Goal: Task Accomplishment & Management: Use online tool/utility

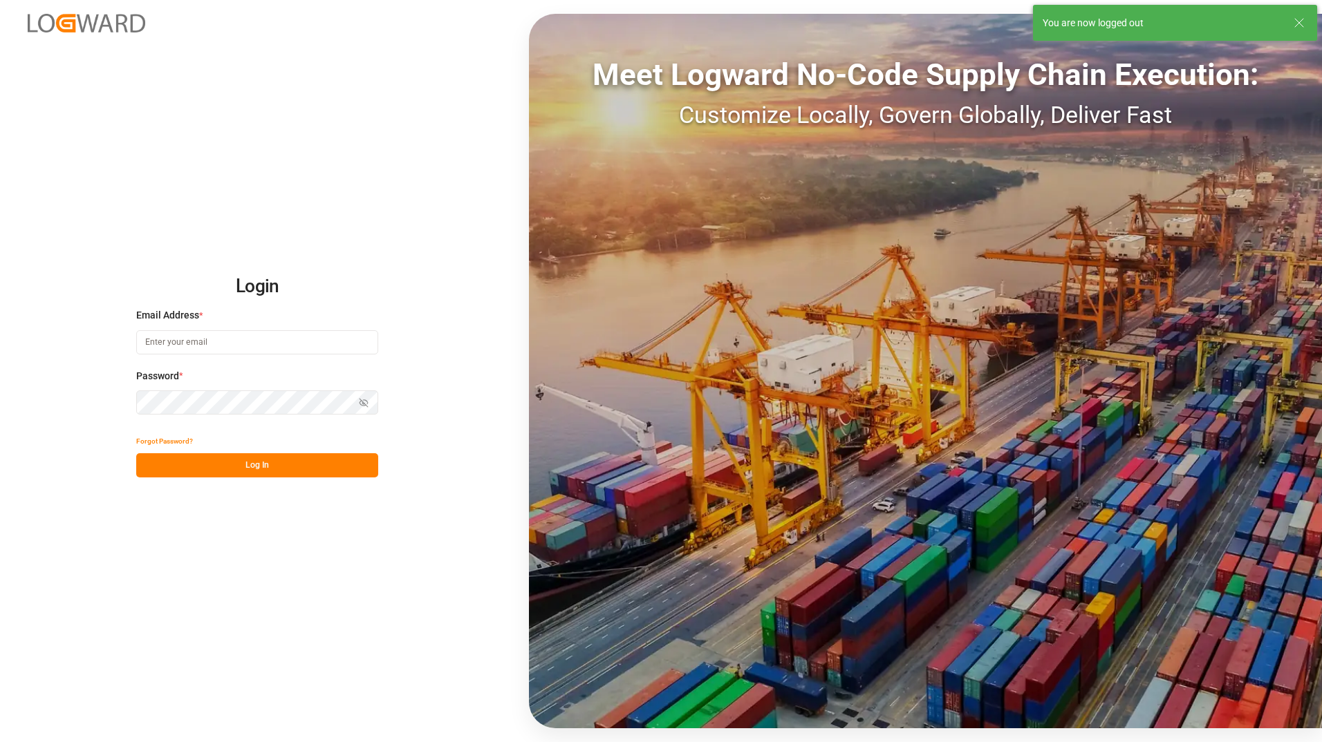
click at [1300, 24] on line at bounding box center [1299, 23] width 8 height 8
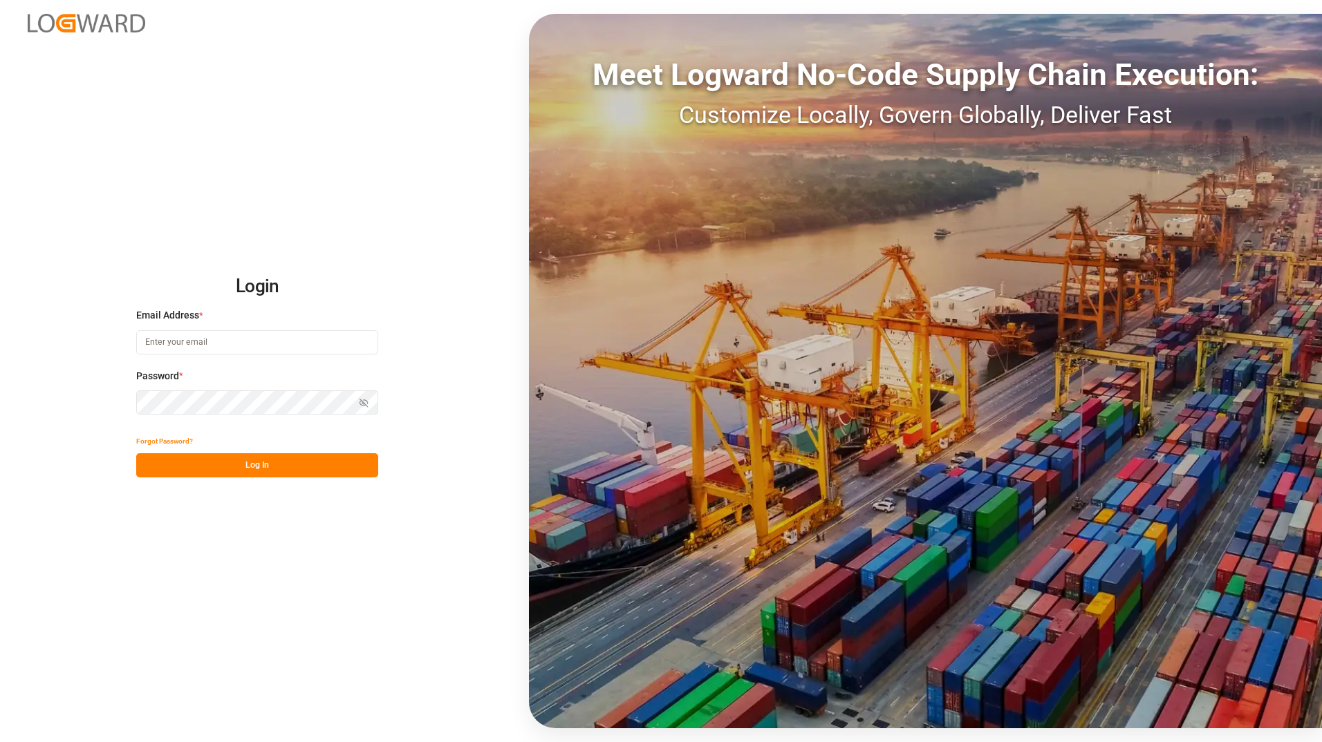
click at [189, 345] on input at bounding box center [257, 342] width 242 height 24
click at [310, 341] on input "[PERSON_NAME][EMAIL_ADDRESS][DOMAIN_NAME]" at bounding box center [257, 342] width 242 height 24
type input "[PERSON_NAME][EMAIL_ADDRESS][DOMAIN_NAME]"
click at [270, 469] on button "Log In" at bounding box center [257, 465] width 242 height 24
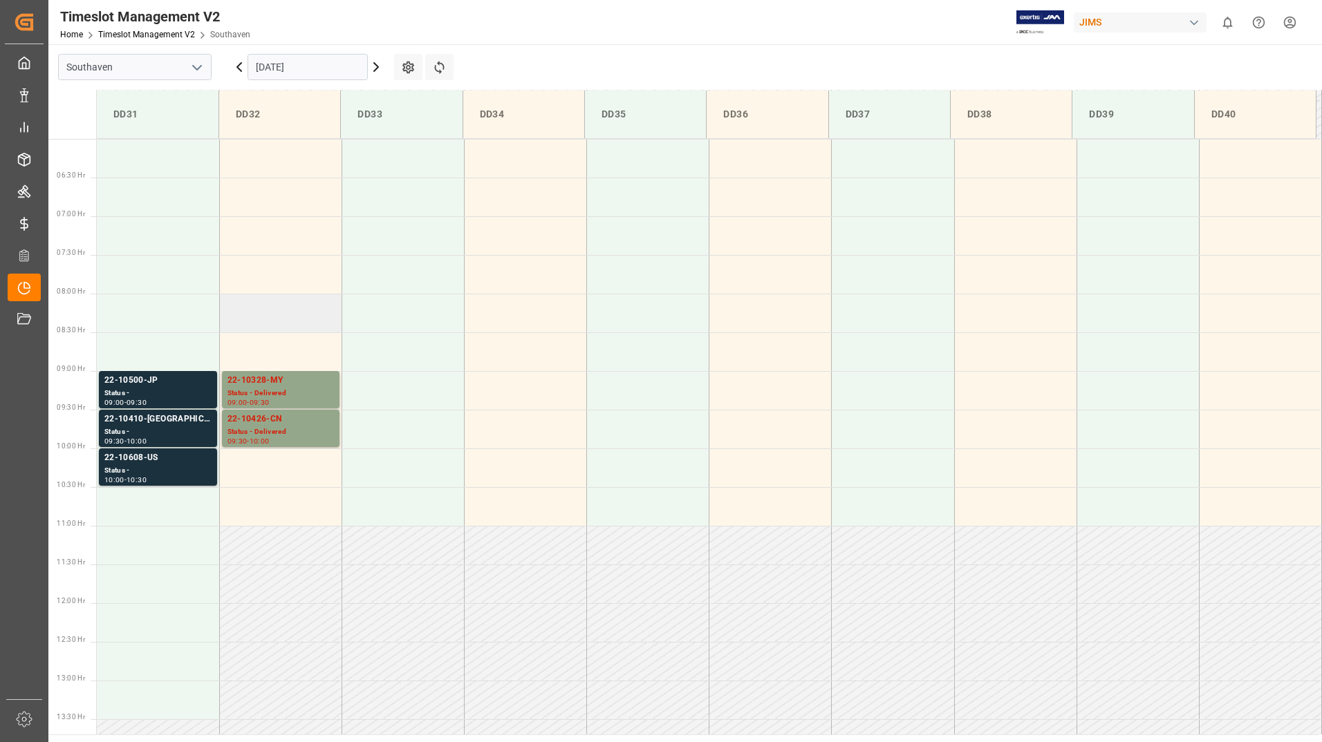
scroll to position [489, 0]
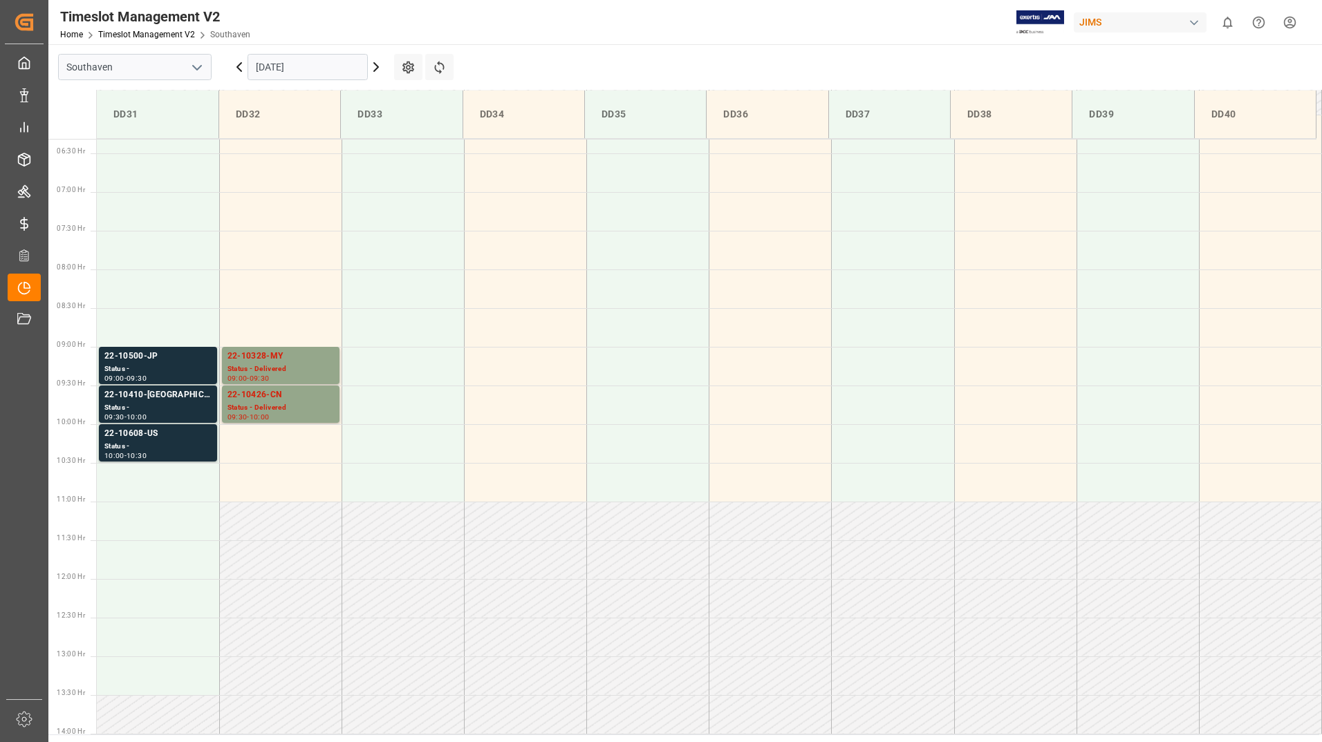
click at [376, 66] on icon at bounding box center [376, 67] width 4 height 8
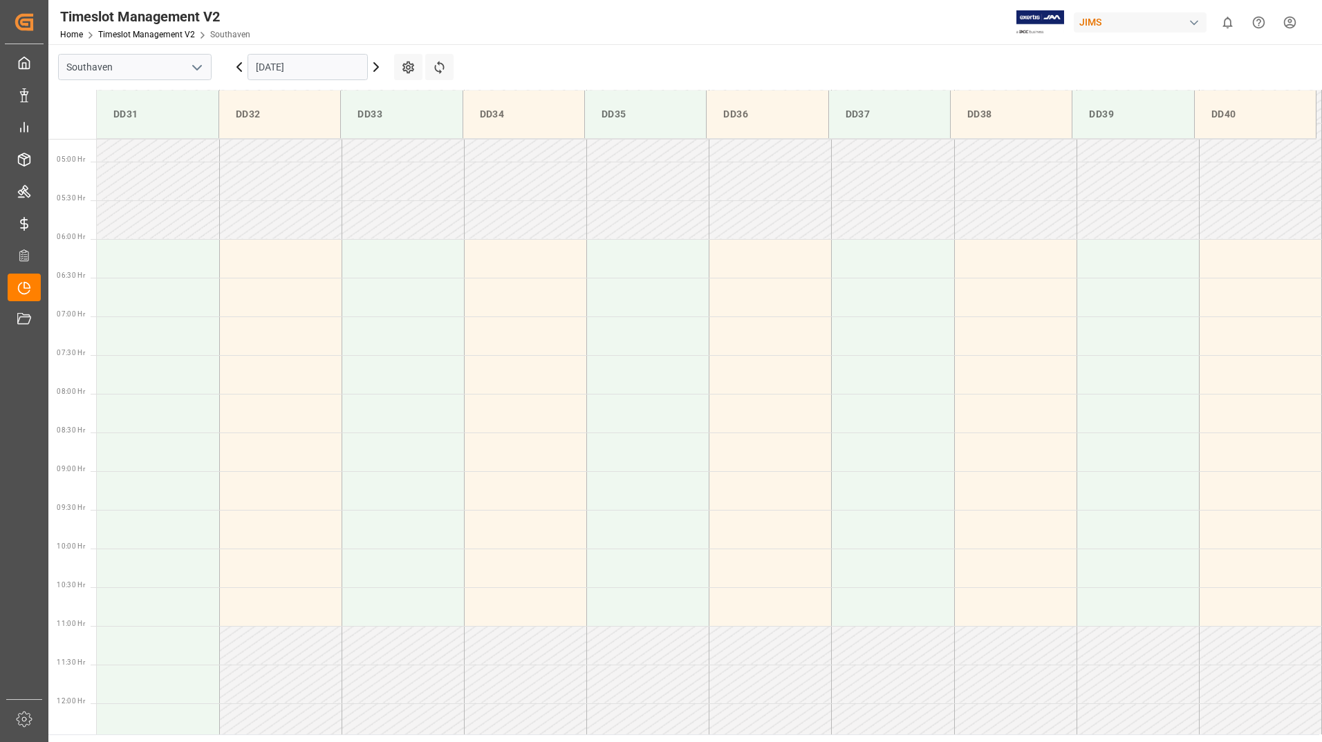
scroll to position [0, 0]
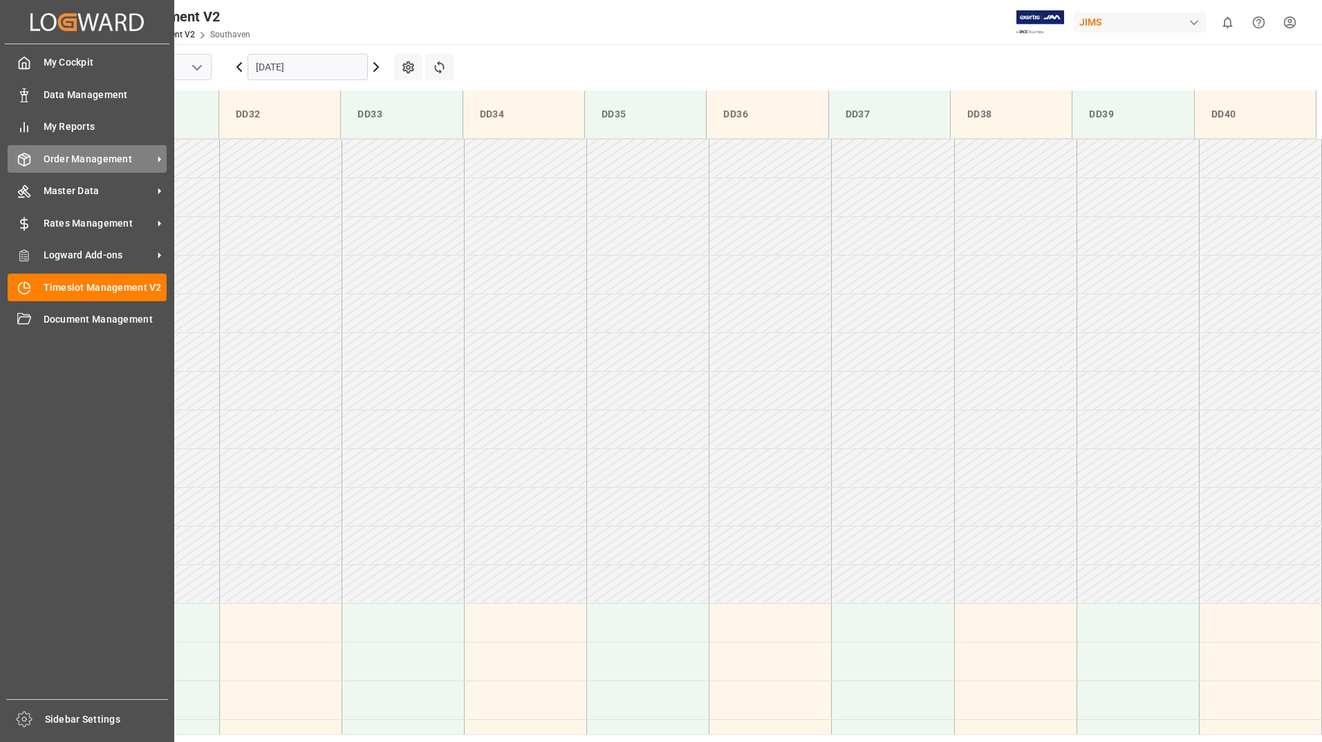
click at [91, 161] on span "Order Management" at bounding box center [98, 159] width 109 height 15
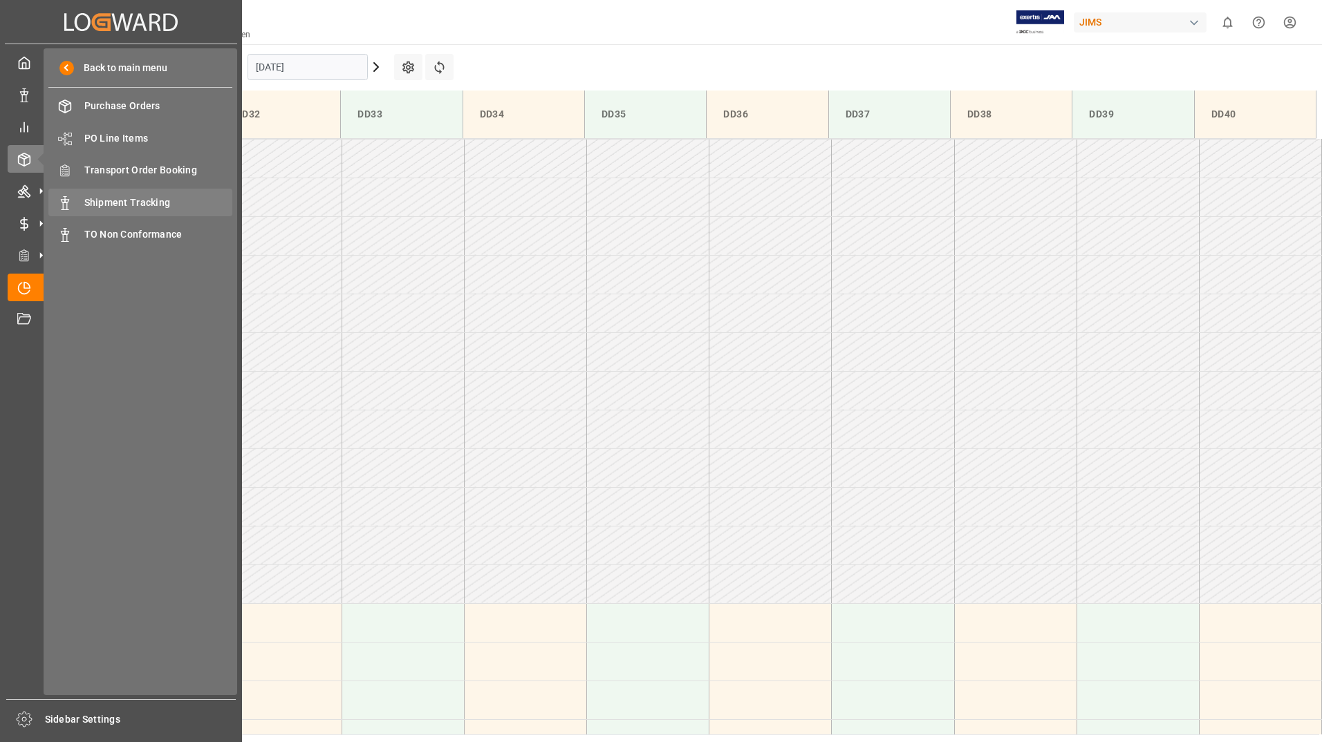
click at [146, 205] on span "Shipment Tracking" at bounding box center [158, 203] width 149 height 15
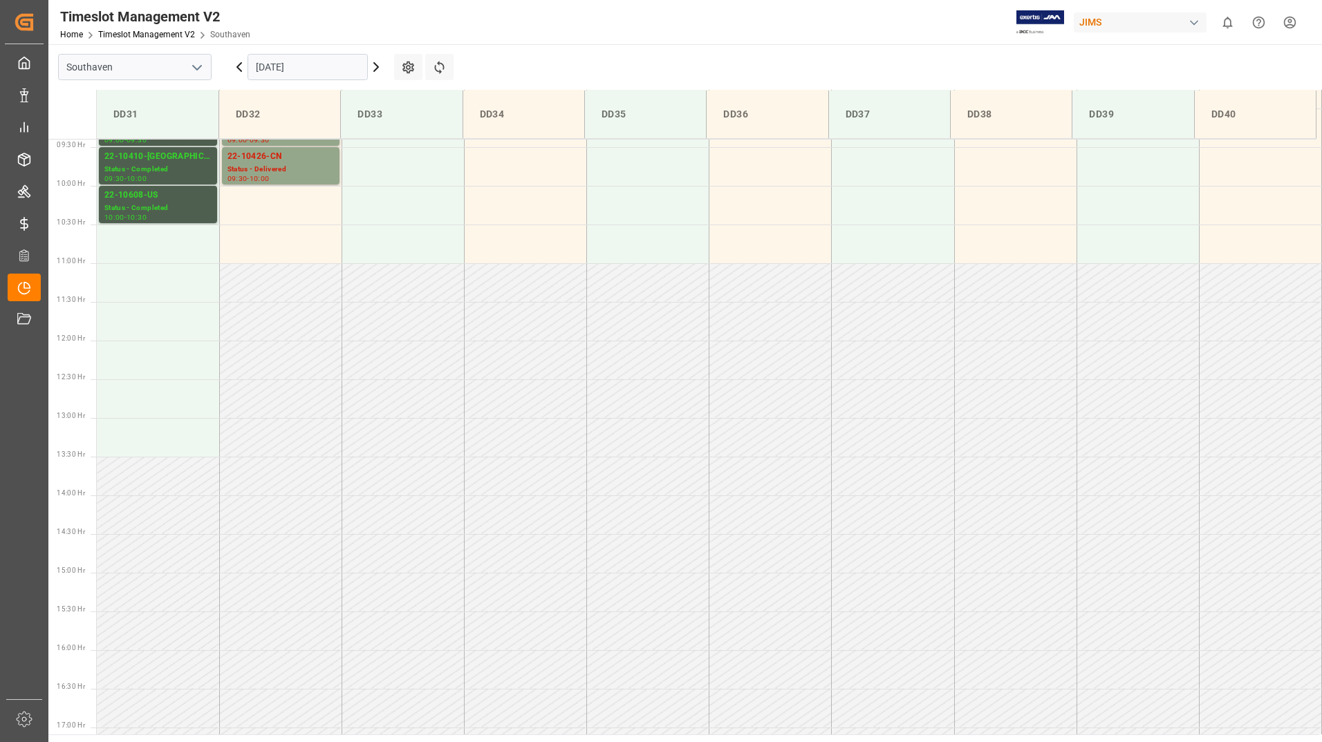
scroll to position [765, 0]
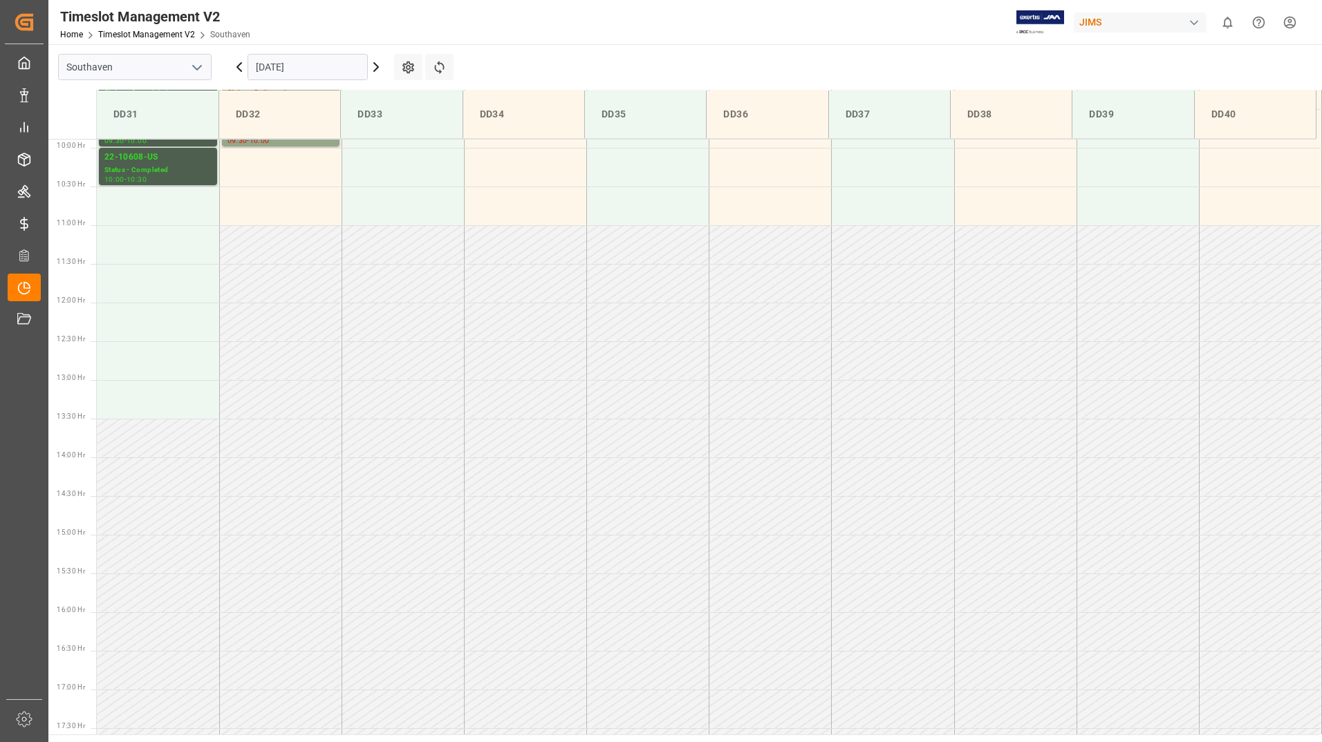
click at [378, 65] on icon at bounding box center [376, 67] width 17 height 17
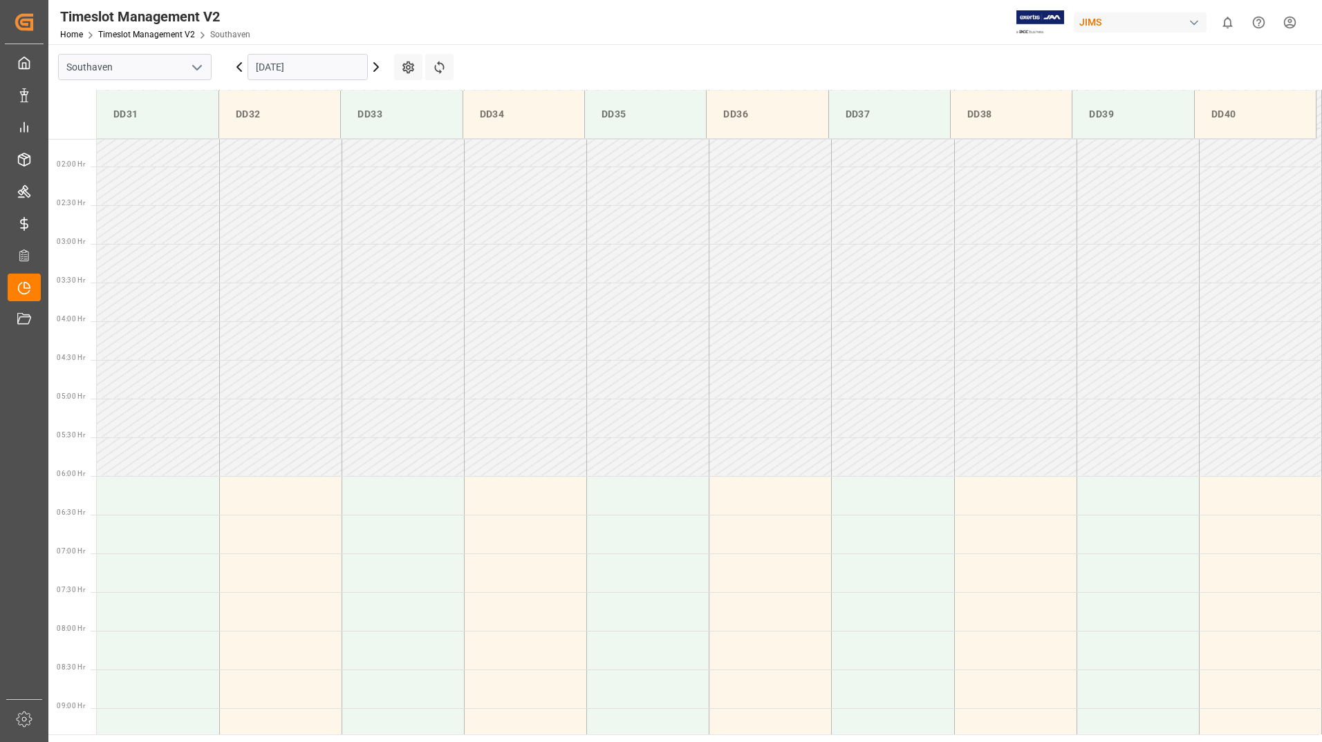
scroll to position [0, 0]
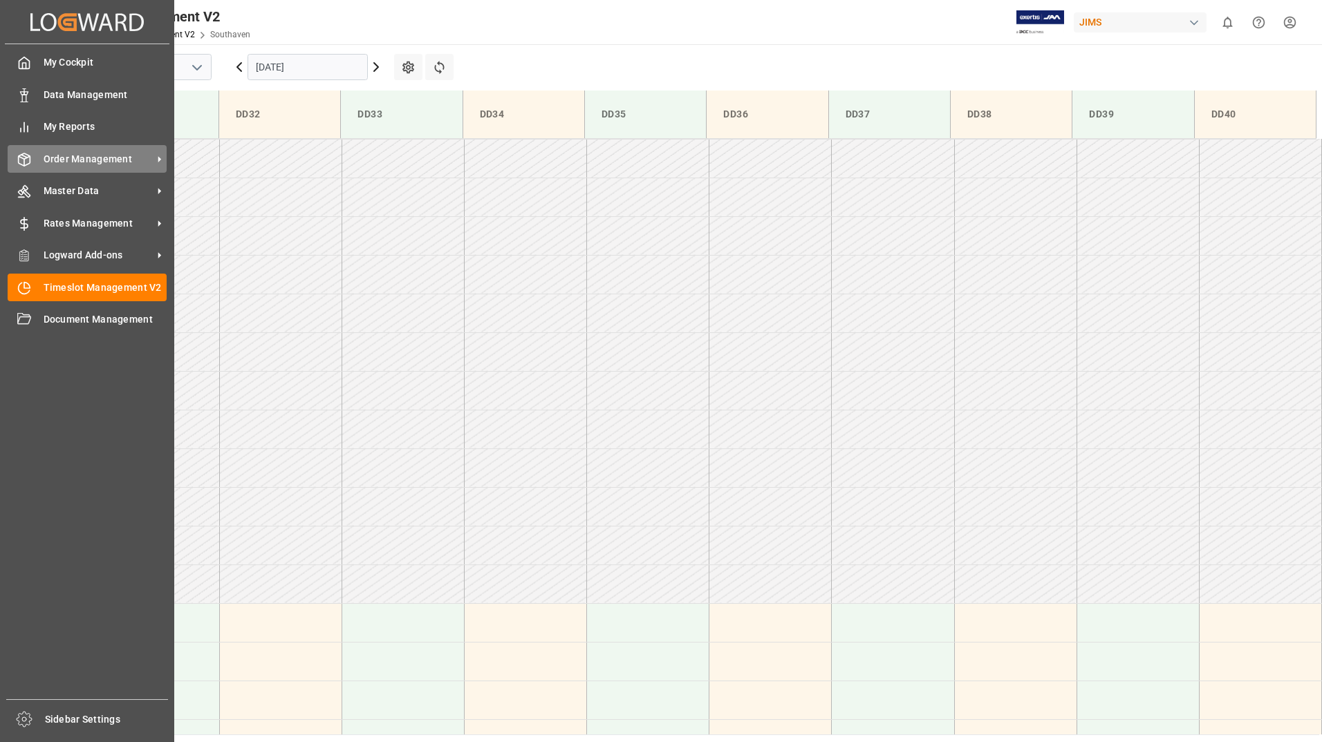
click at [94, 161] on span "Order Management" at bounding box center [98, 159] width 109 height 15
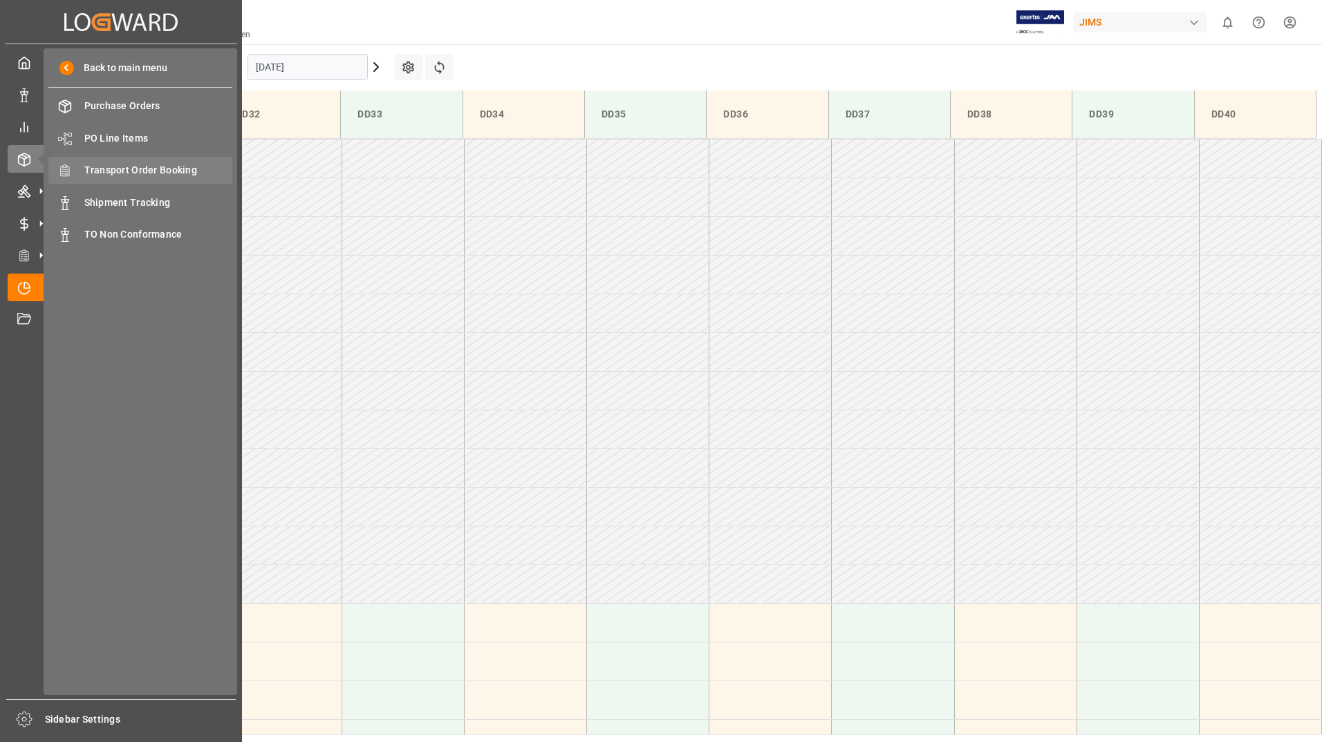
click at [175, 171] on span "Transport Order Booking" at bounding box center [158, 170] width 149 height 15
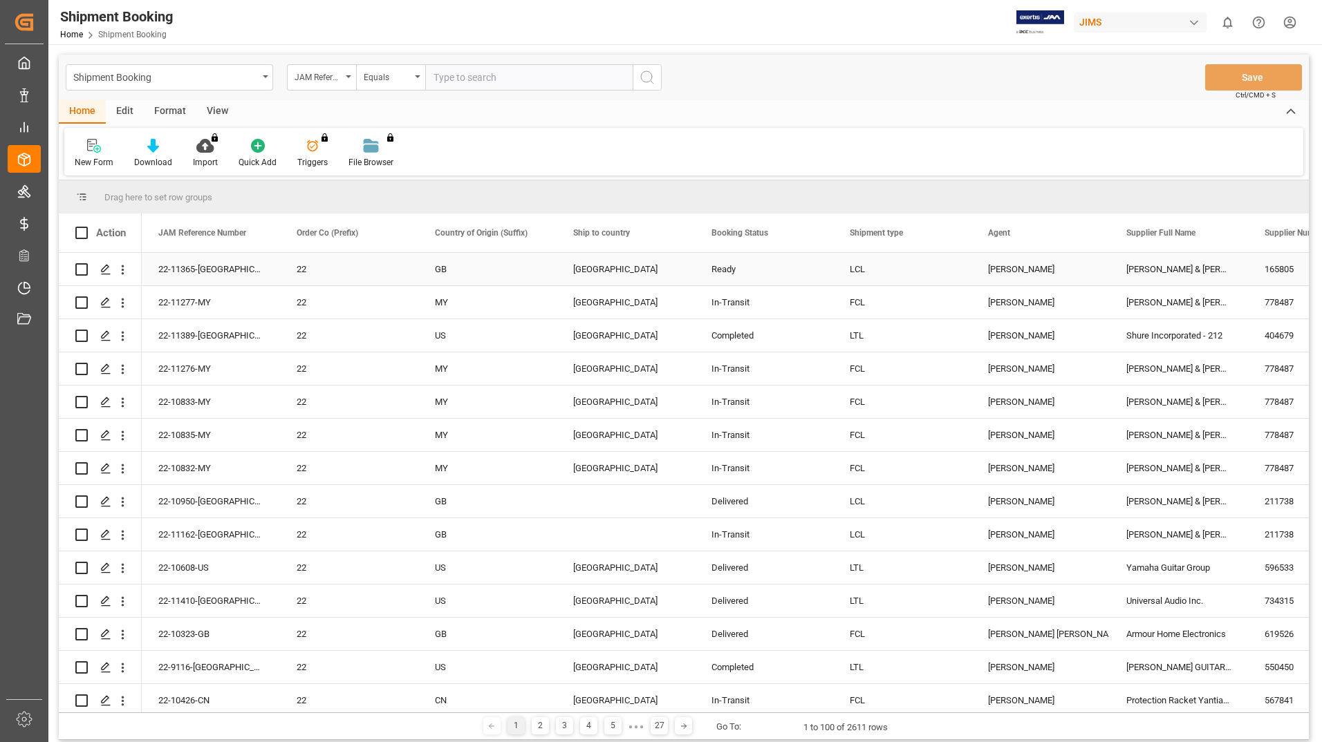
click at [1019, 270] on div "[PERSON_NAME]" at bounding box center [1040, 270] width 105 height 32
click at [967, 151] on div "New Form Download Import You don't have permission for this feature. Contact ad…" at bounding box center [683, 152] width 1239 height 48
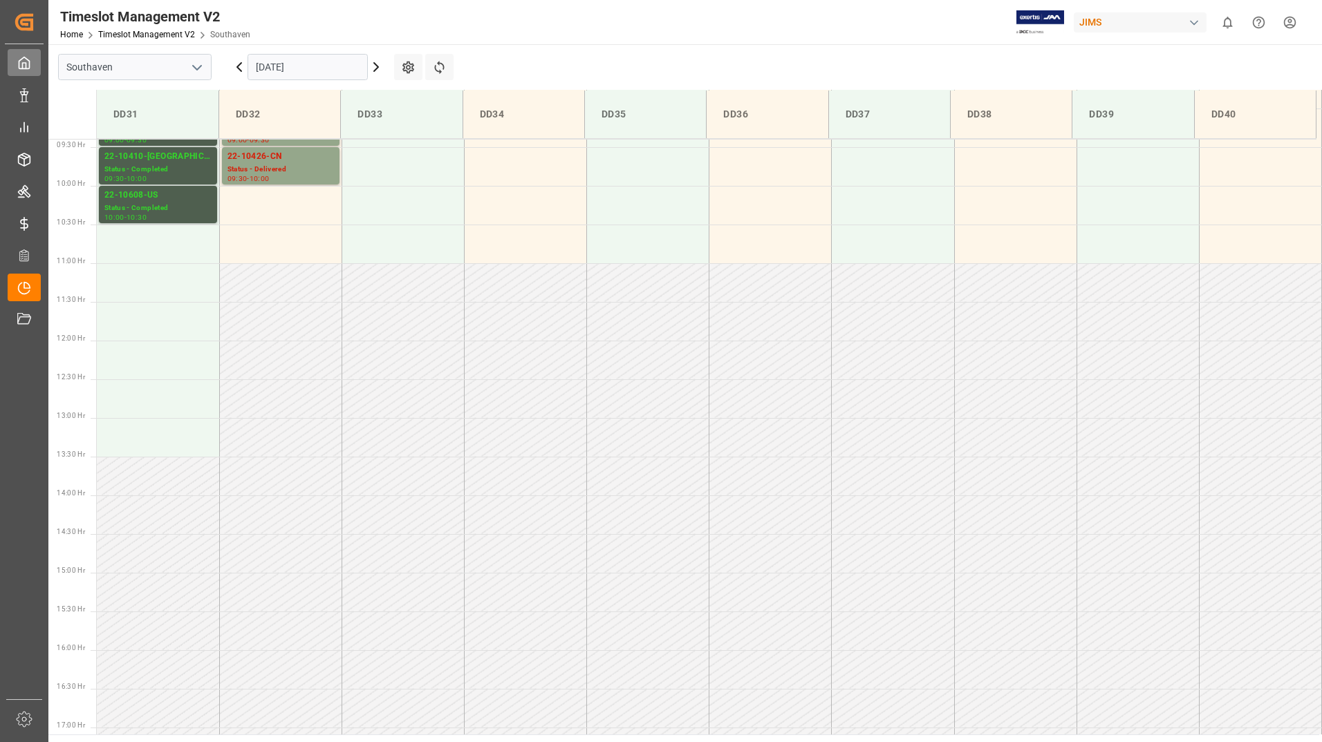
scroll to position [765, 0]
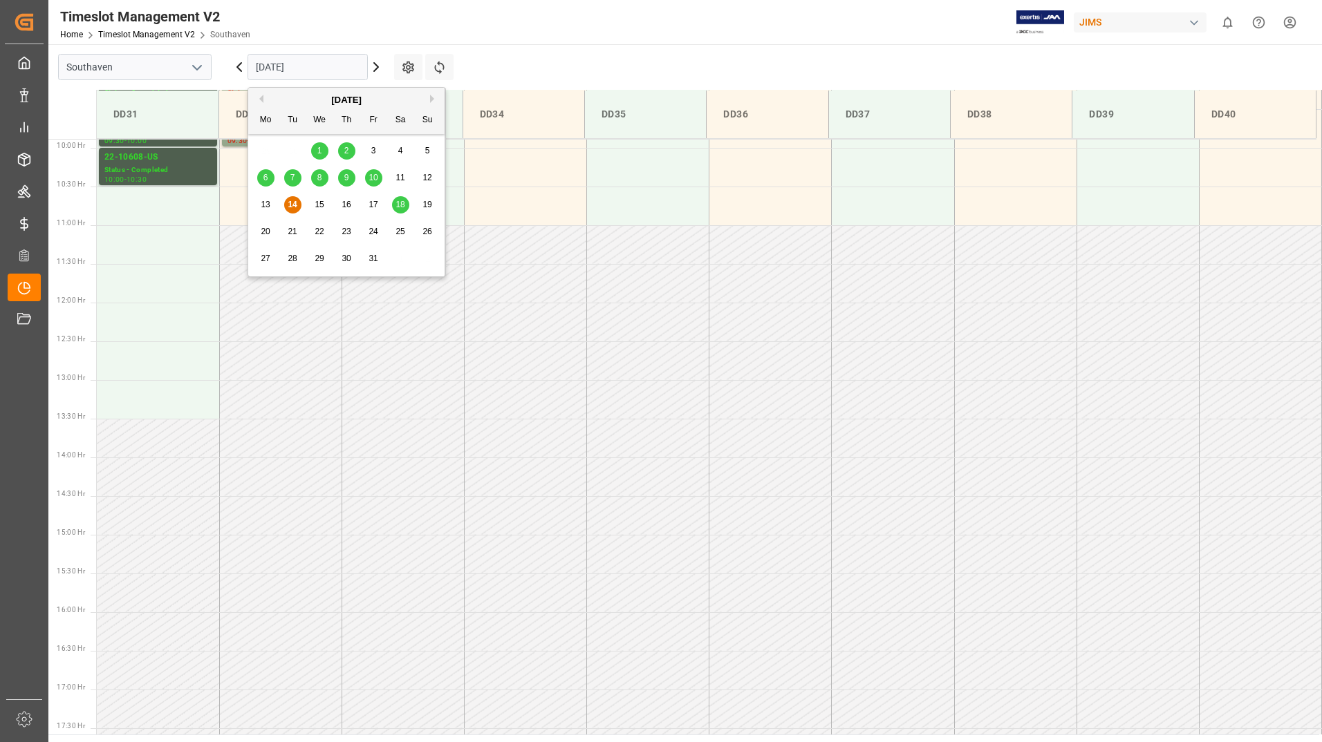
click at [329, 71] on input "[DATE]" at bounding box center [307, 67] width 120 height 26
click at [403, 207] on span "18" at bounding box center [399, 205] width 9 height 10
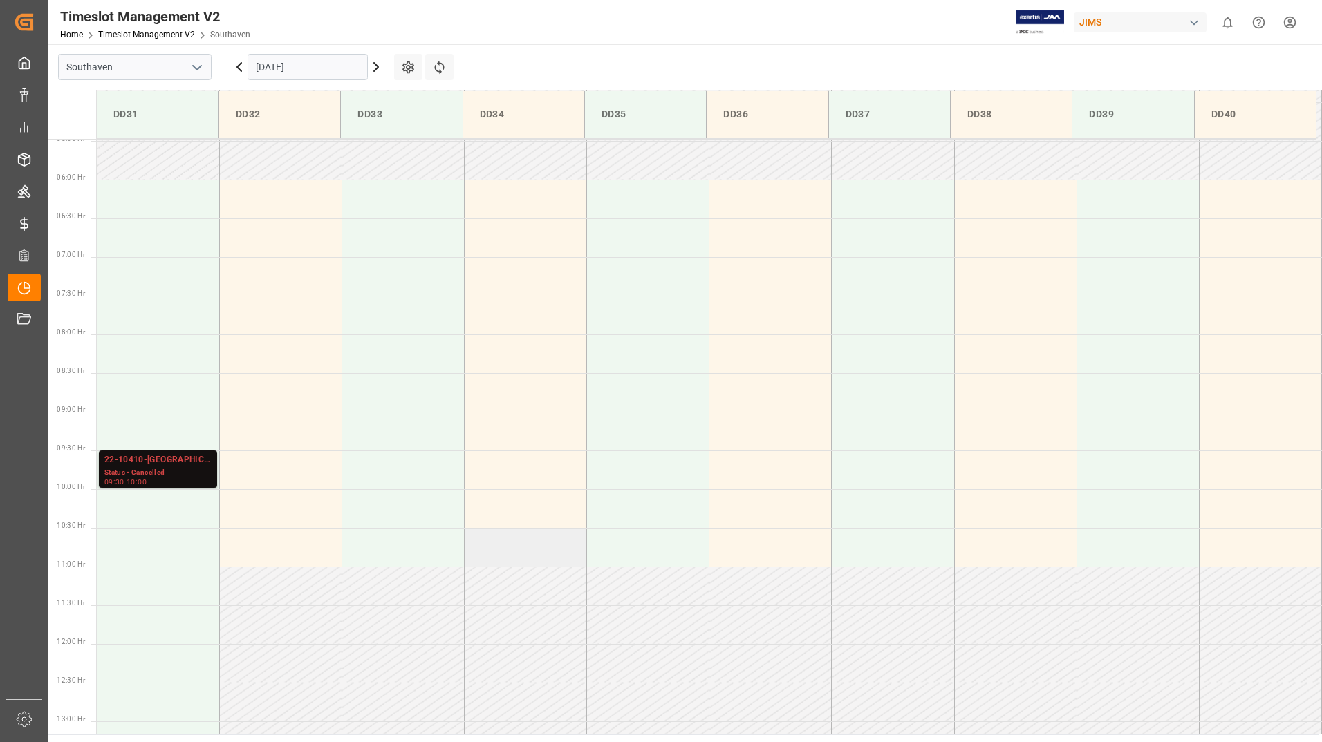
scroll to position [420, 0]
click at [182, 475] on div "Status - Cancelled" at bounding box center [157, 477] width 107 height 12
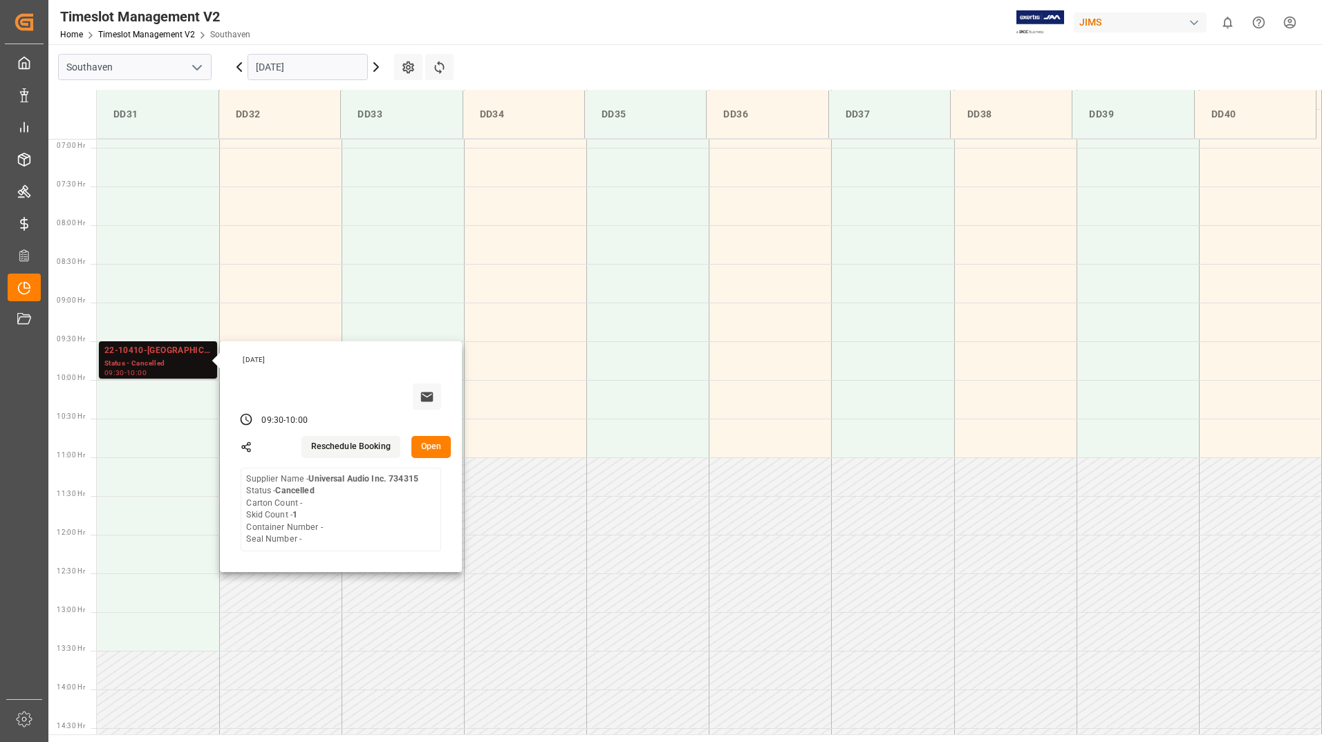
scroll to position [558, 0]
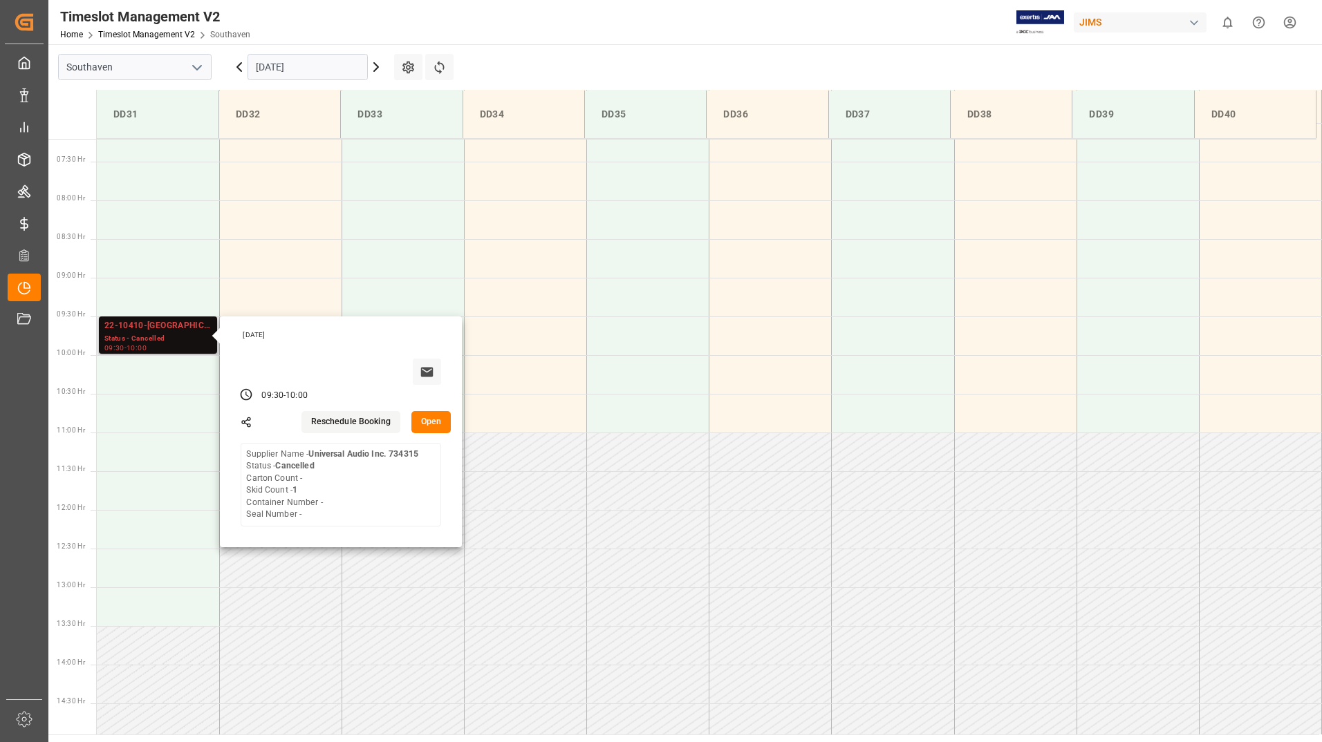
click at [428, 431] on button "Open" at bounding box center [431, 422] width 40 height 22
